Goal: Task Accomplishment & Management: Manage account settings

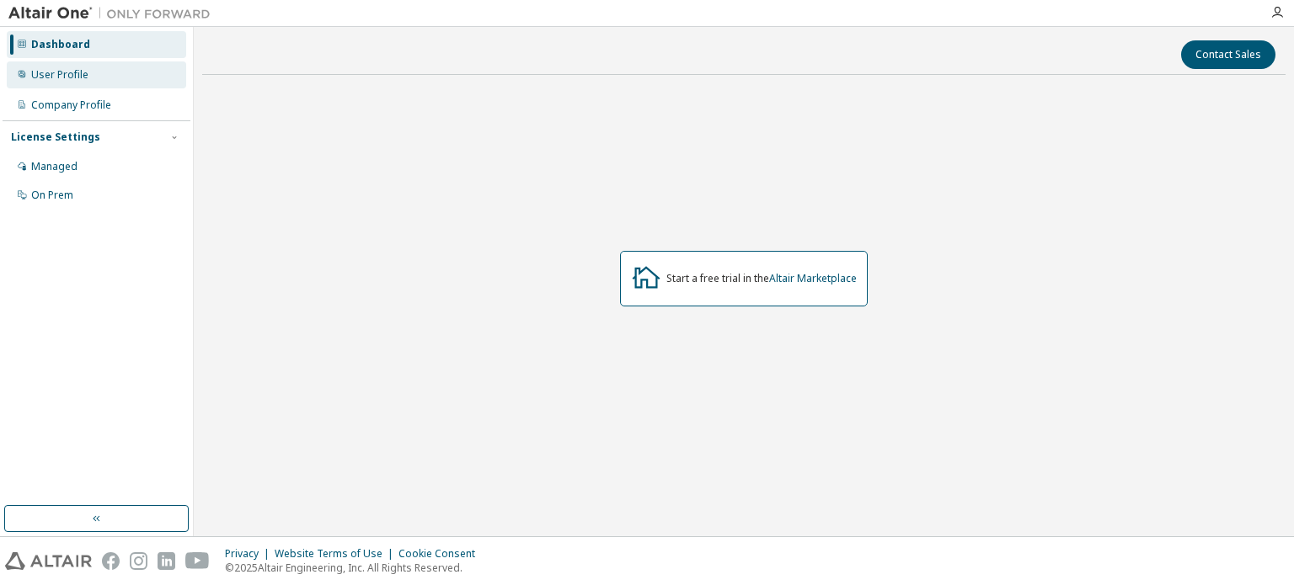
click at [104, 85] on div "User Profile" at bounding box center [96, 74] width 179 height 27
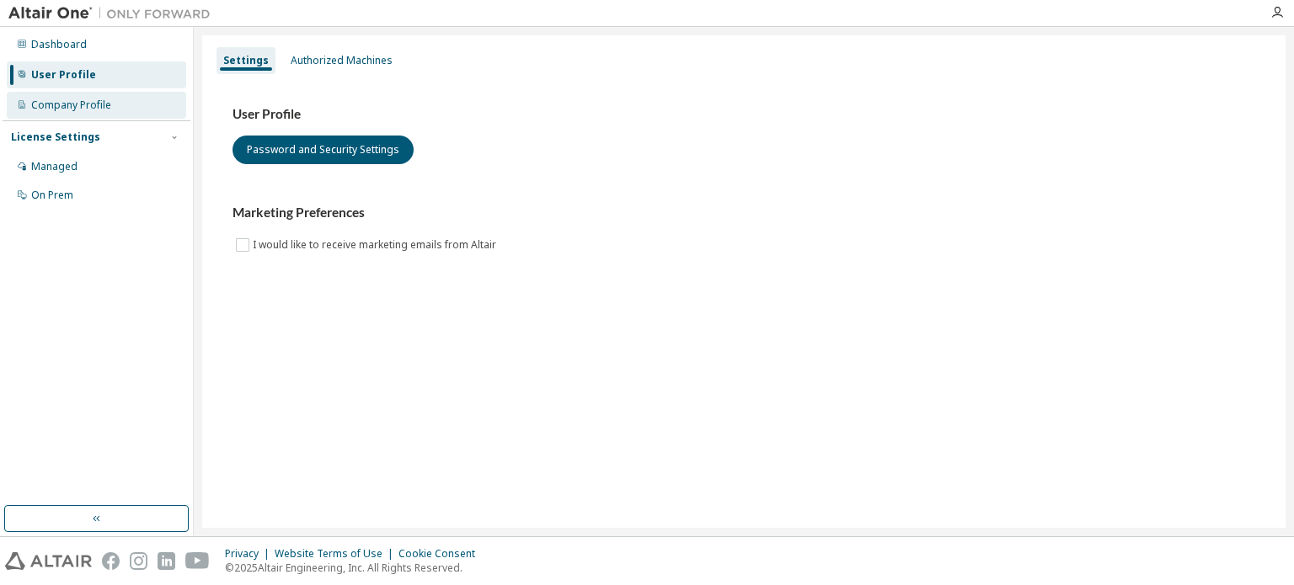
click at [102, 116] on div "Company Profile" at bounding box center [96, 105] width 179 height 27
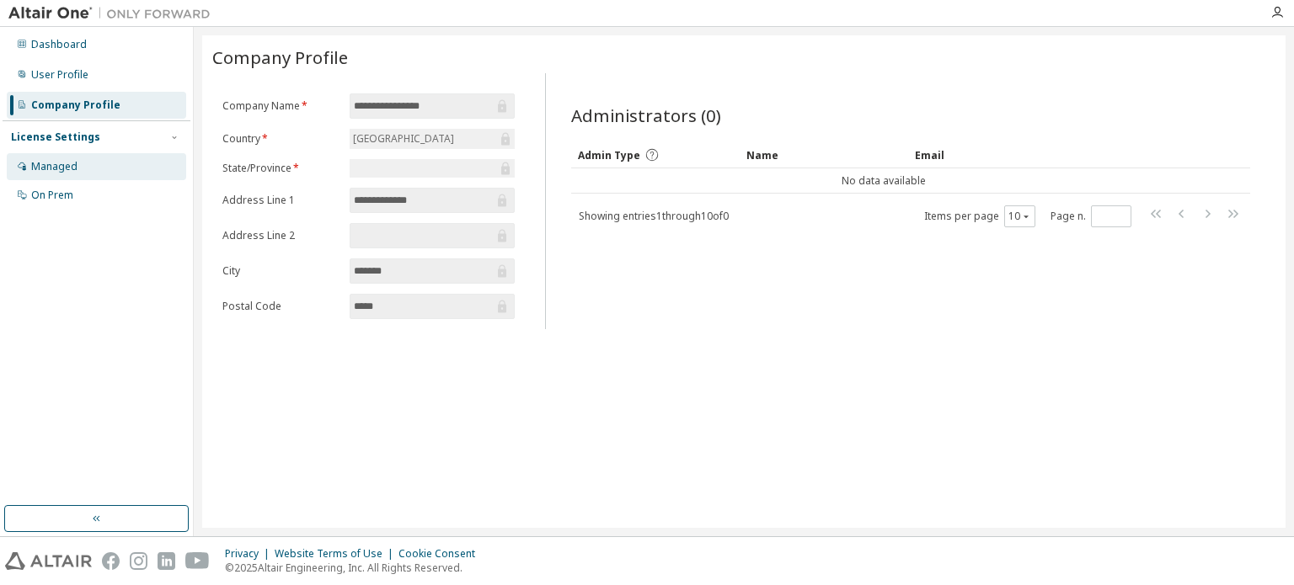
click at [109, 168] on div "Managed" at bounding box center [96, 166] width 179 height 27
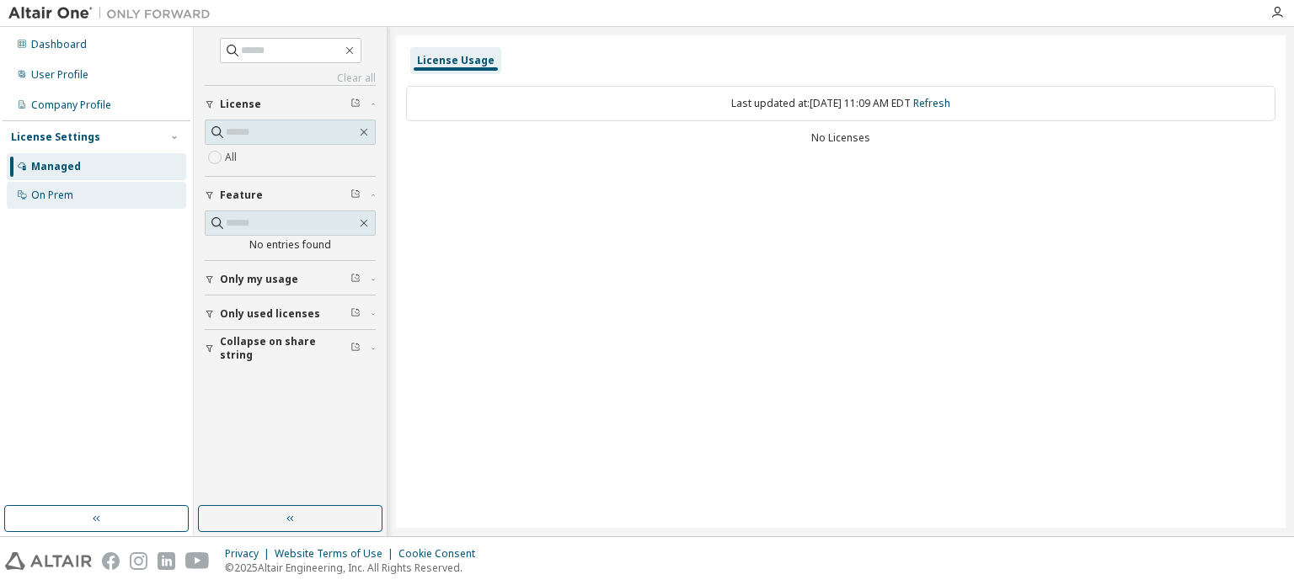
click at [95, 184] on div "On Prem" at bounding box center [96, 195] width 179 height 27
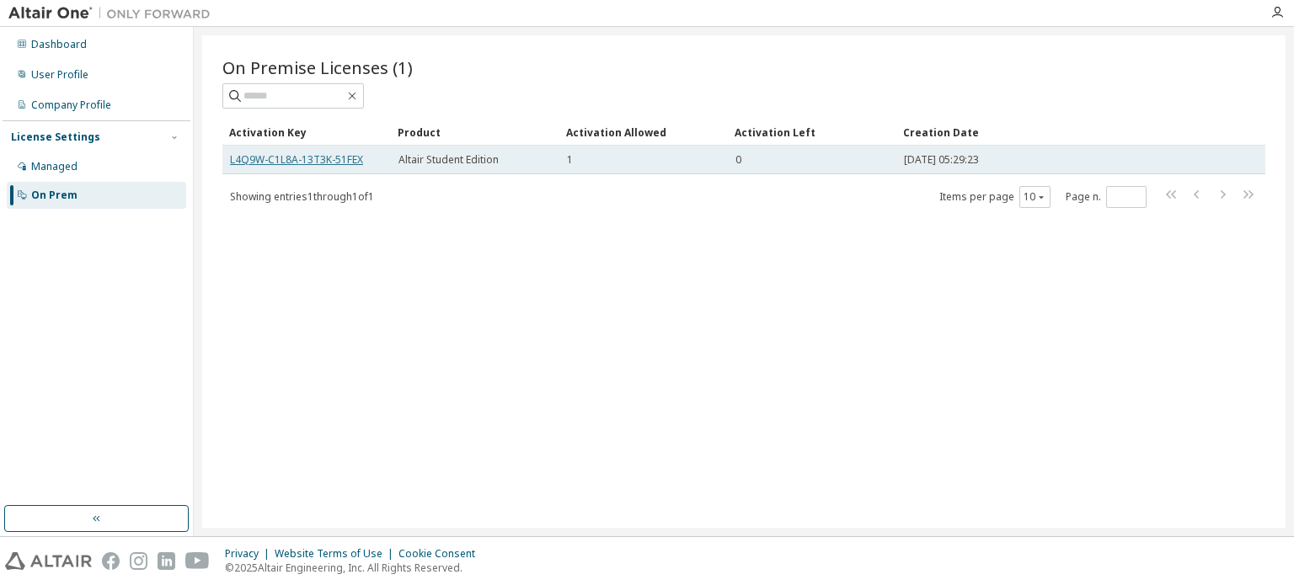
click at [319, 157] on link "L4Q9W-C1L8A-13T3K-51FEX" at bounding box center [296, 159] width 133 height 14
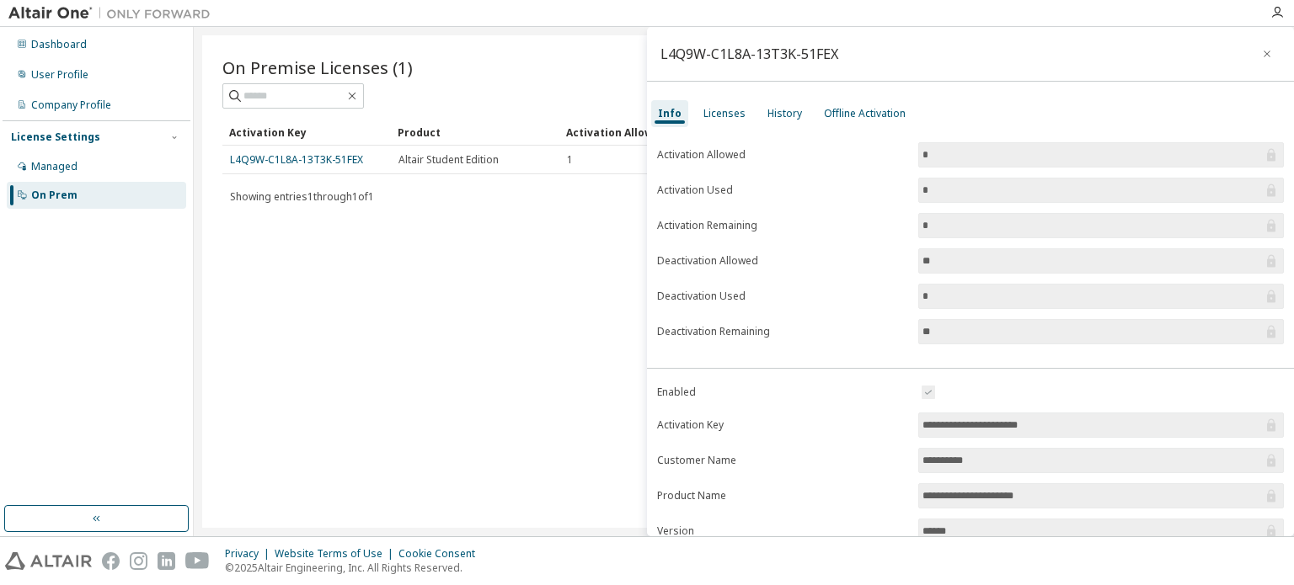
click at [947, 147] on input "*" at bounding box center [1092, 155] width 340 height 17
click at [943, 152] on input "*" at bounding box center [1092, 155] width 340 height 17
click at [723, 110] on div "Licenses" at bounding box center [724, 113] width 42 height 13
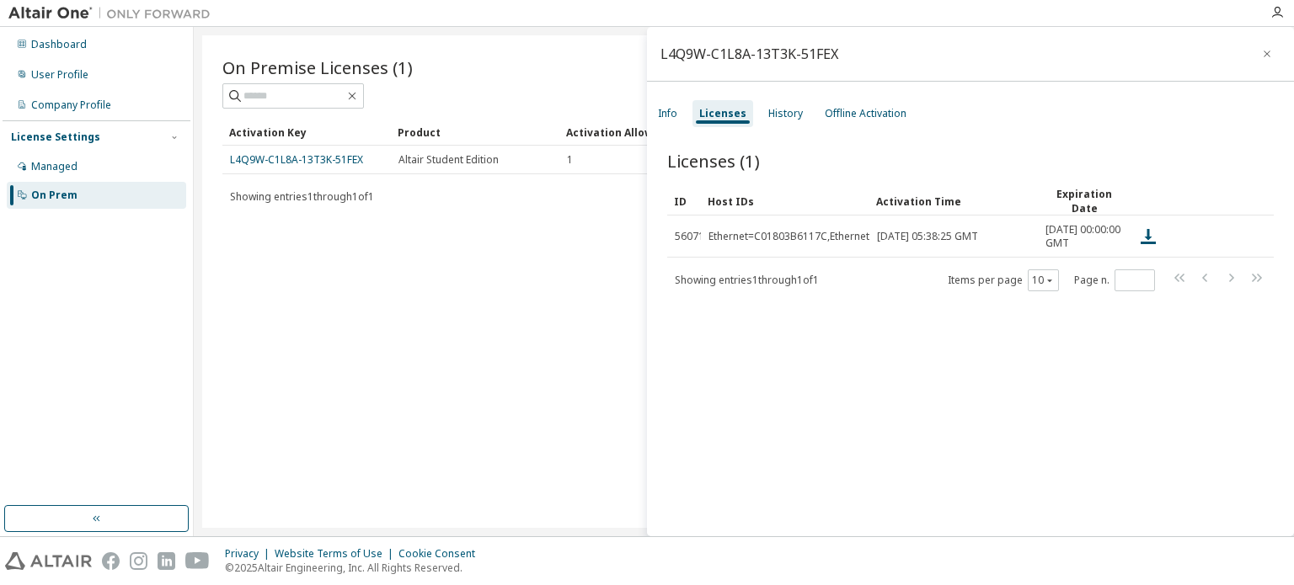
click at [805, 93] on div "L4Q9W-C1L8A-13T3K-51FEX Info Licenses History Offline Activation Licenses (1) C…" at bounding box center [970, 282] width 647 height 510
click at [778, 115] on div "History" at bounding box center [785, 113] width 35 height 13
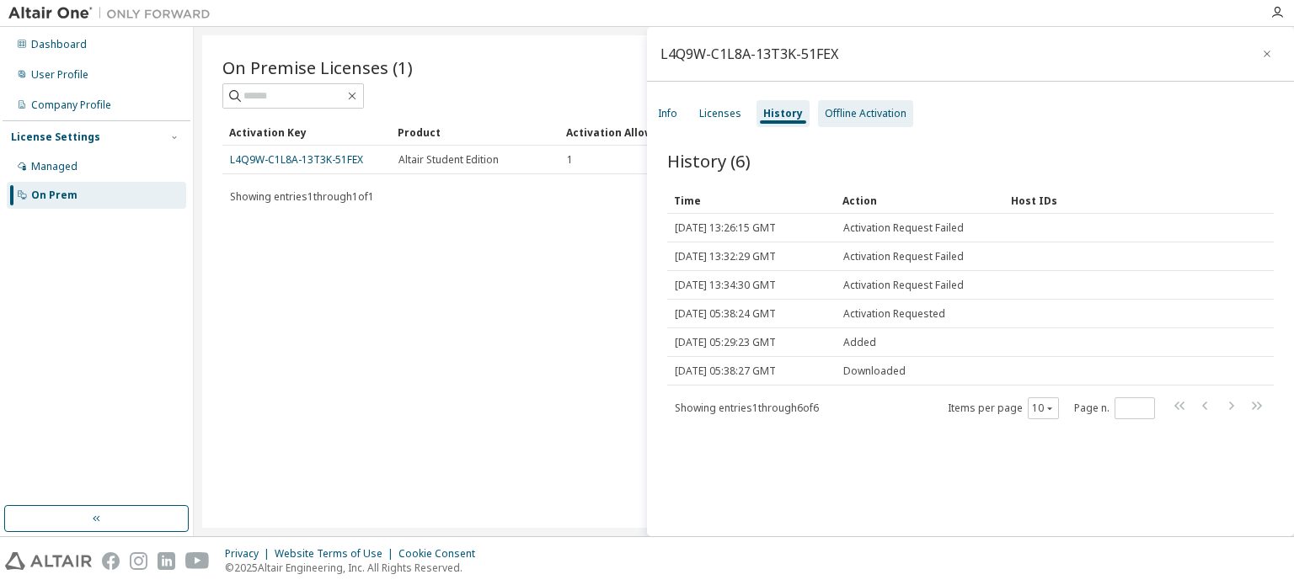
click at [839, 120] on div "Offline Activation" at bounding box center [865, 113] width 82 height 13
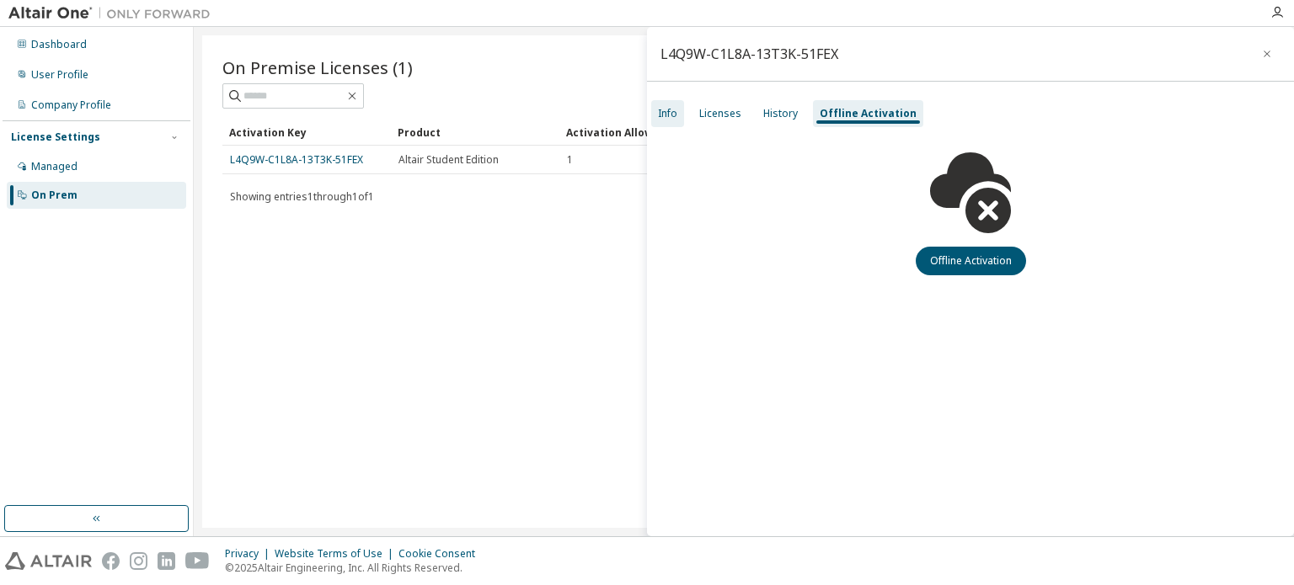
click at [670, 118] on div "Info" at bounding box center [667, 113] width 19 height 13
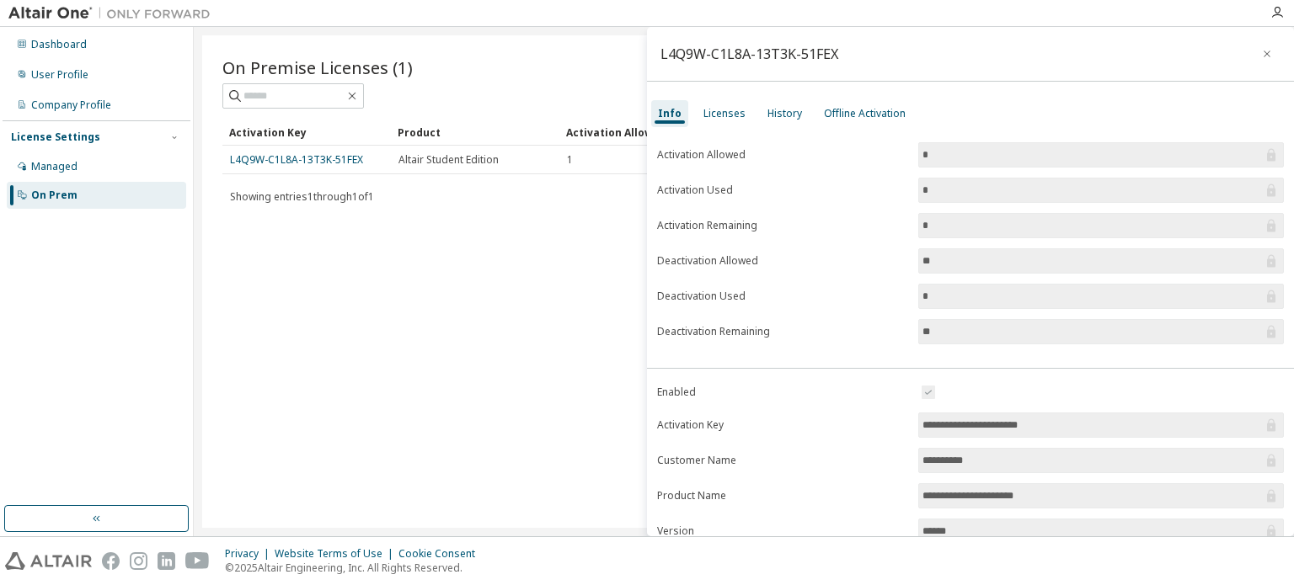
scroll to position [185, 0]
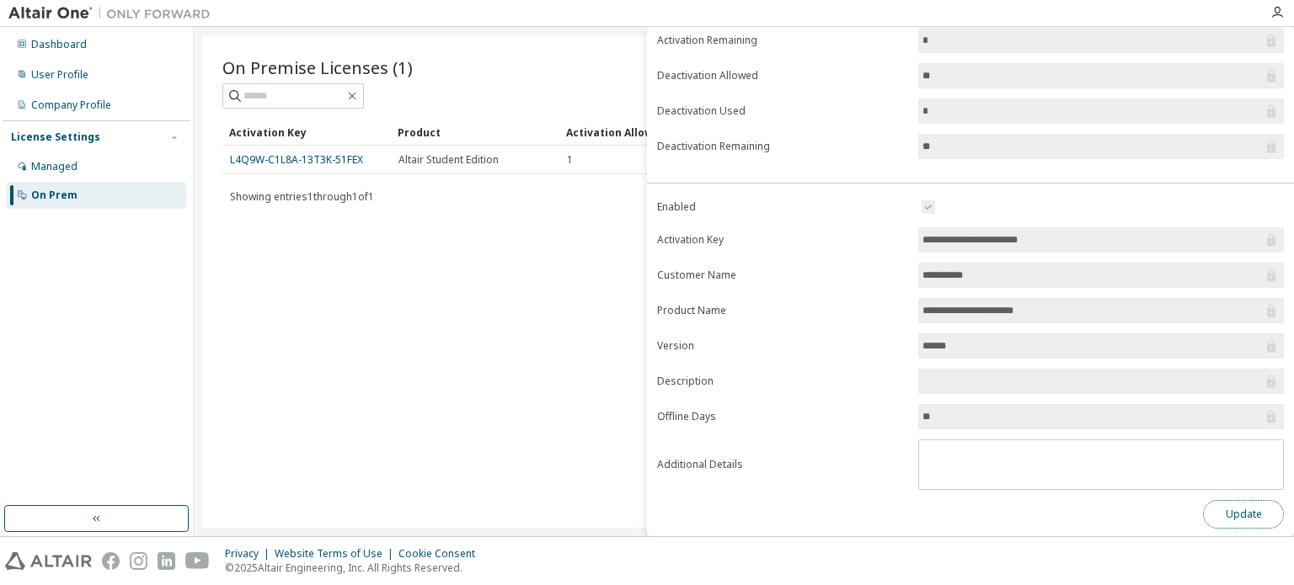
click at [1214, 500] on button "Update" at bounding box center [1243, 514] width 81 height 29
